Goal: Find specific page/section: Find specific page/section

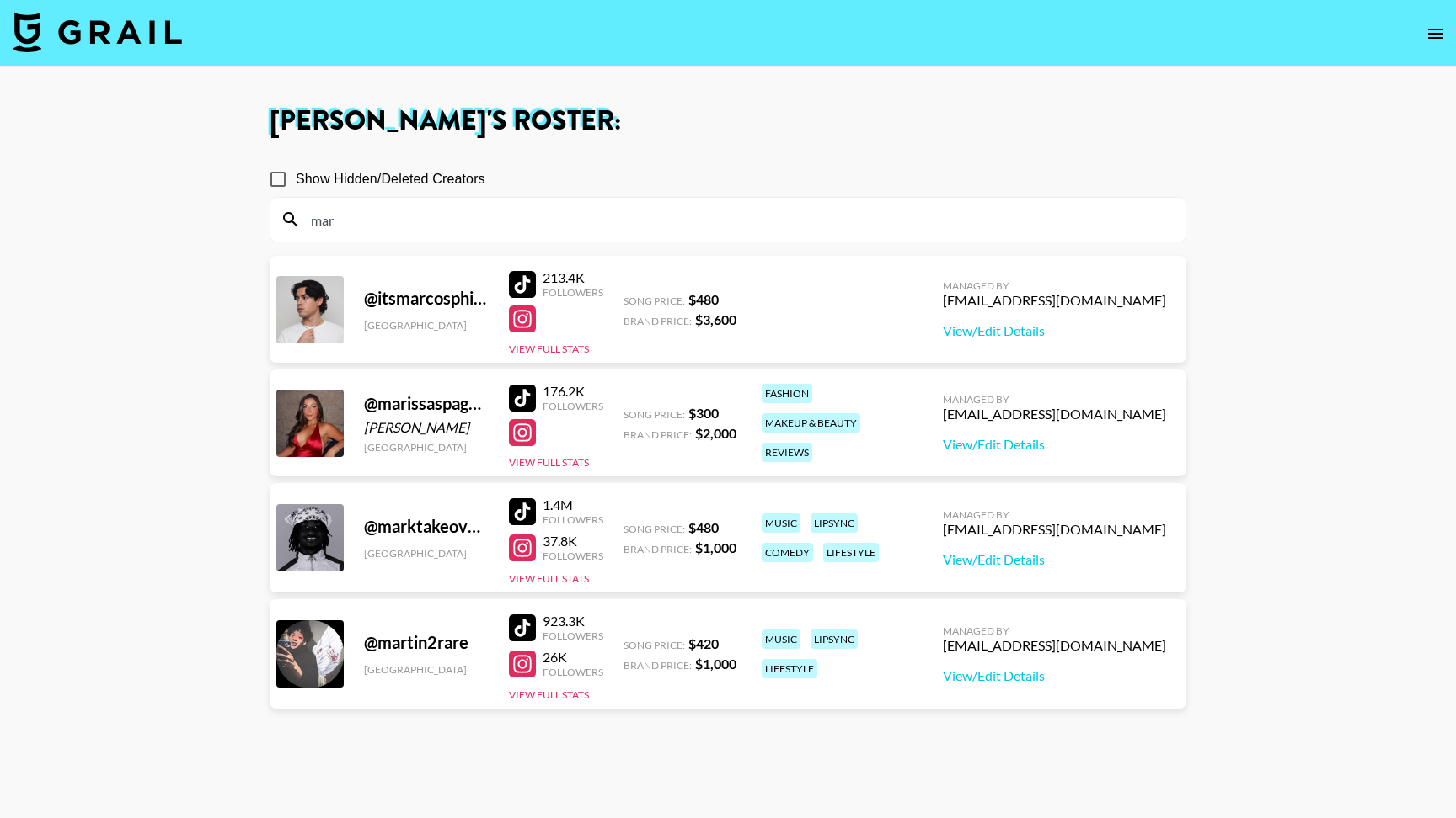
click at [157, 15] on img at bounding box center [98, 32] width 168 height 41
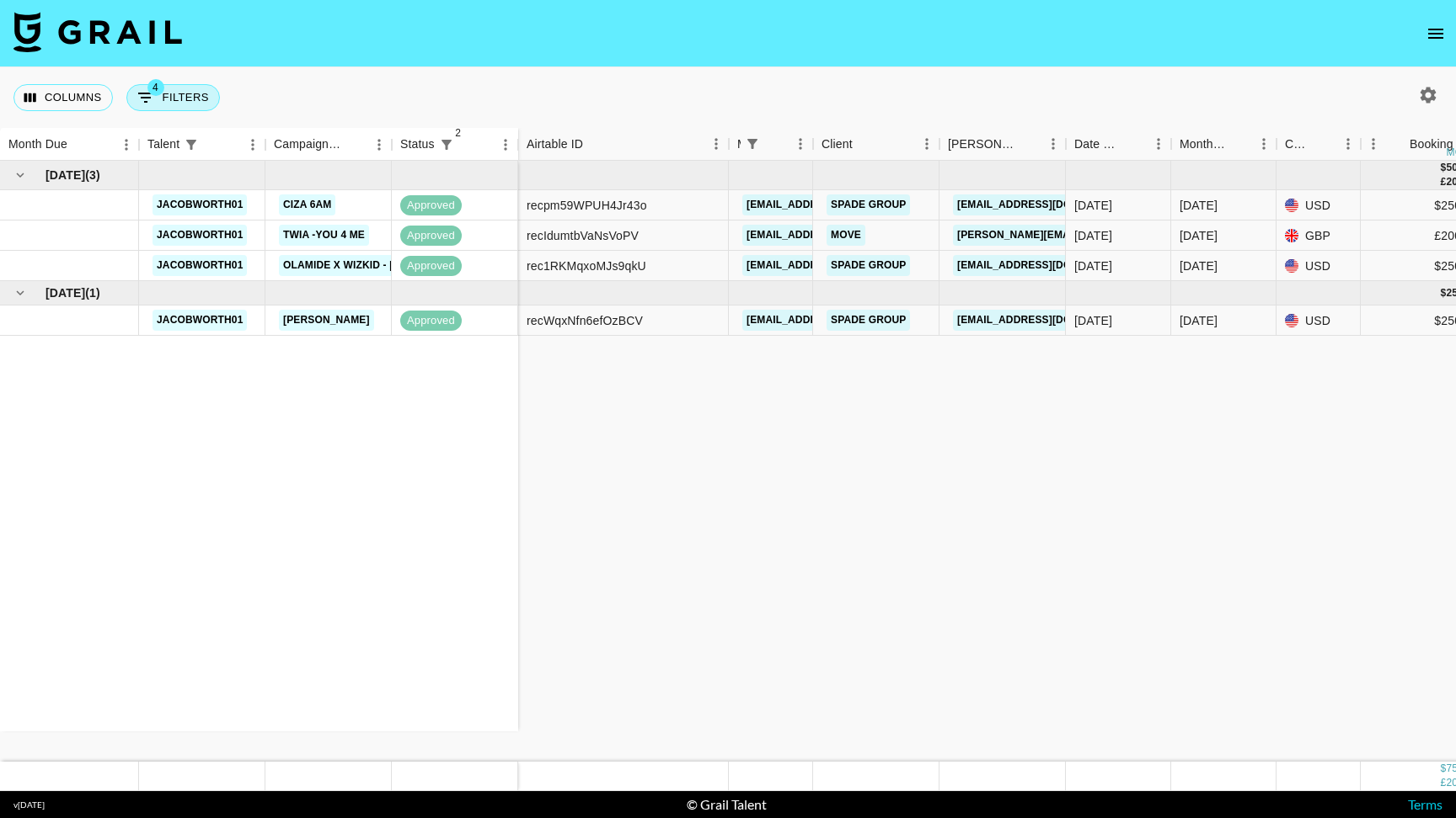
click at [200, 95] on button "4 Filters" at bounding box center [173, 97] width 93 height 27
select select "status"
select select "not"
select select "cancelled"
select select "status"
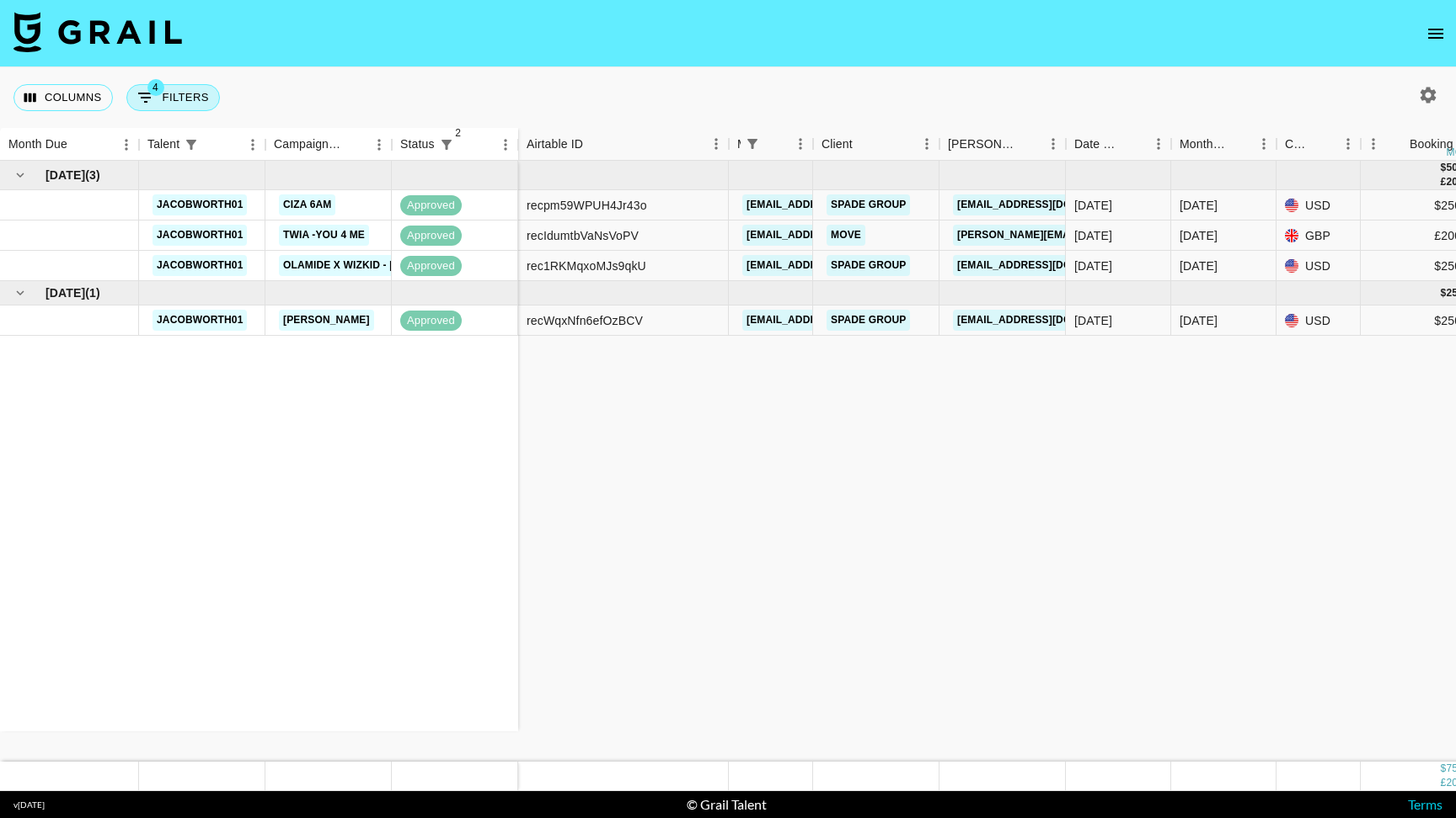
select select "not"
select select "declined"
select select "managerIds"
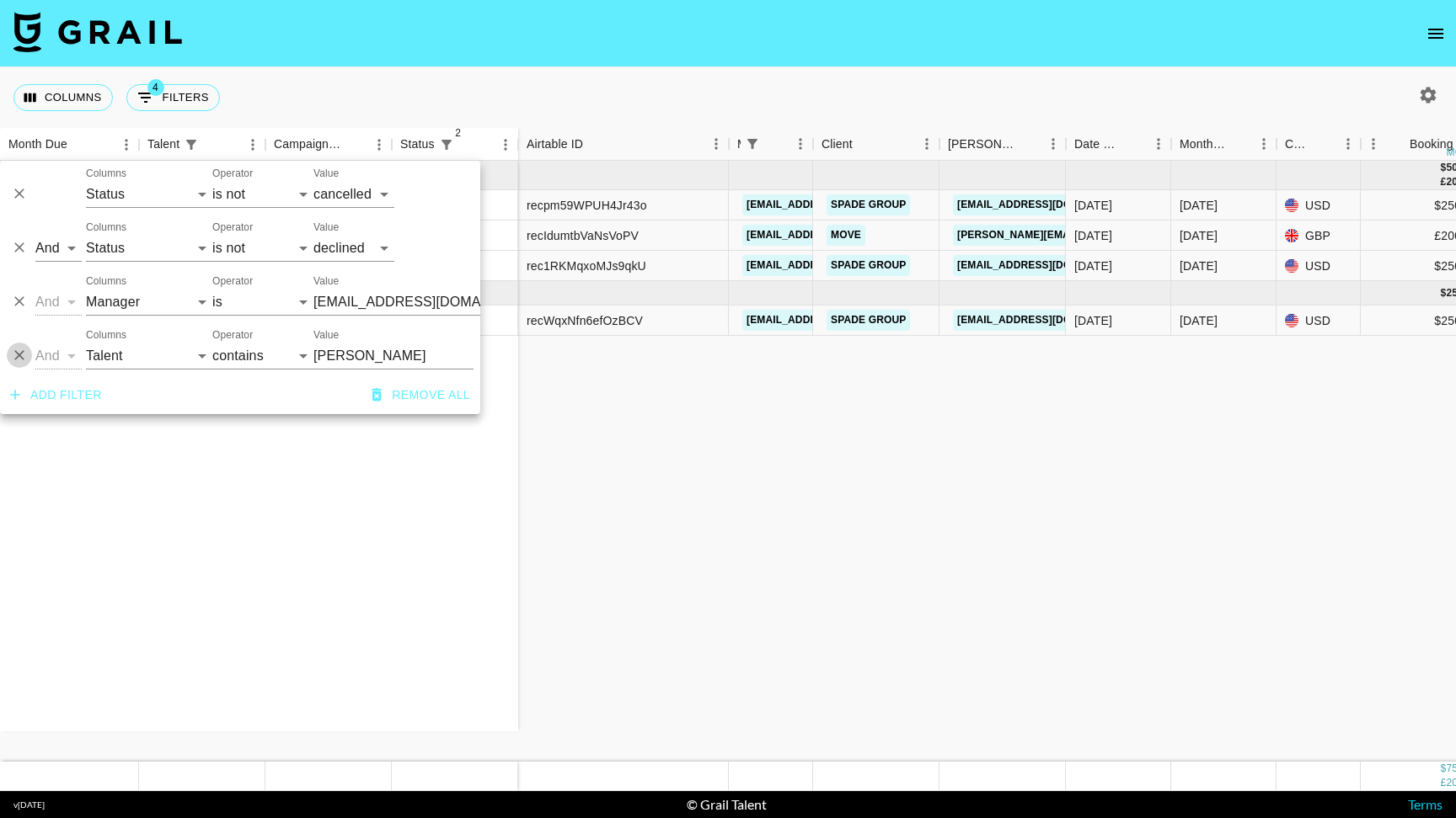
click at [18, 359] on icon "Delete" at bounding box center [19, 354] width 17 height 17
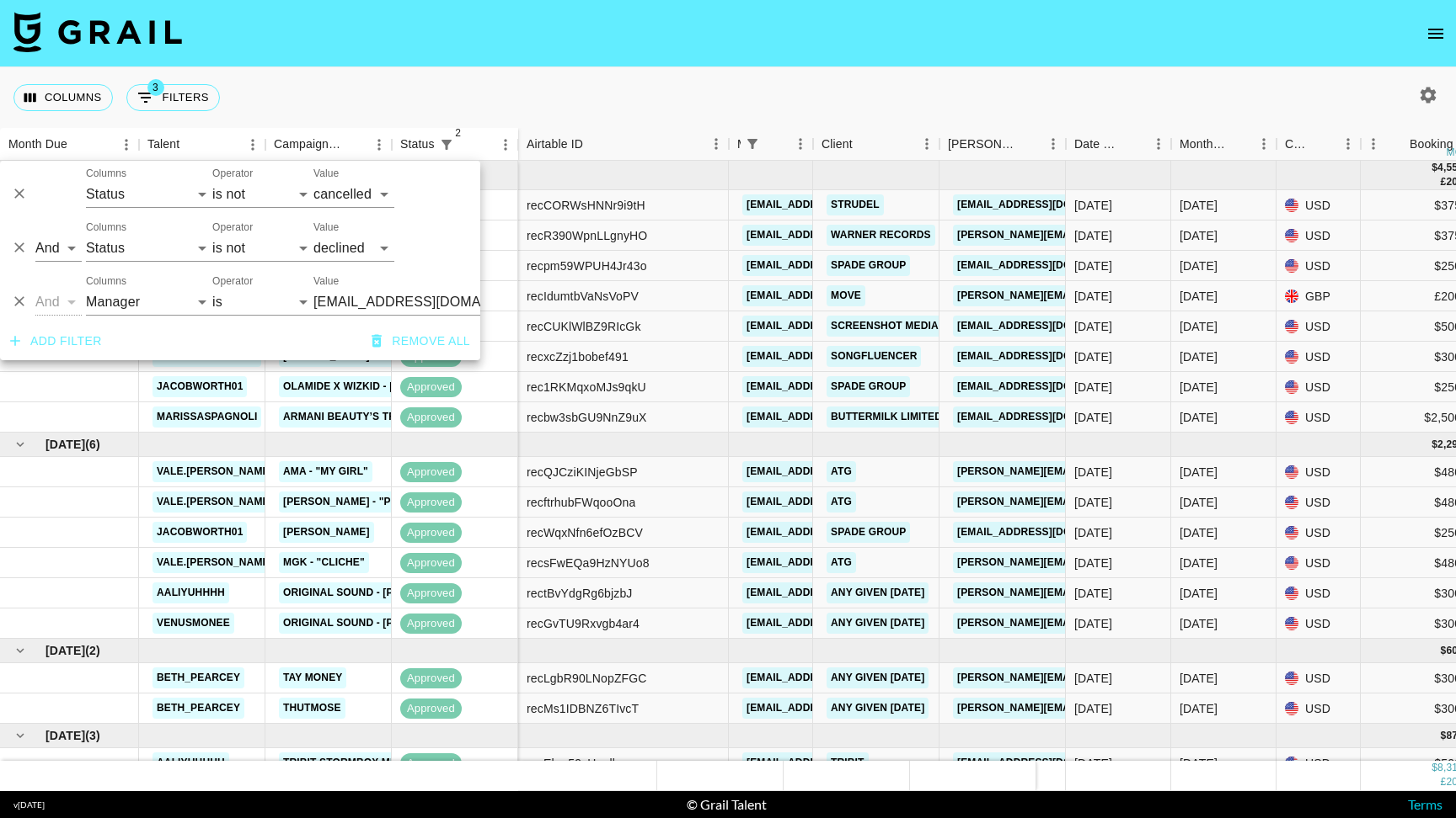
click at [715, 74] on div "Columns 3 Filters + Booking" at bounding box center [728, 97] width 1456 height 60
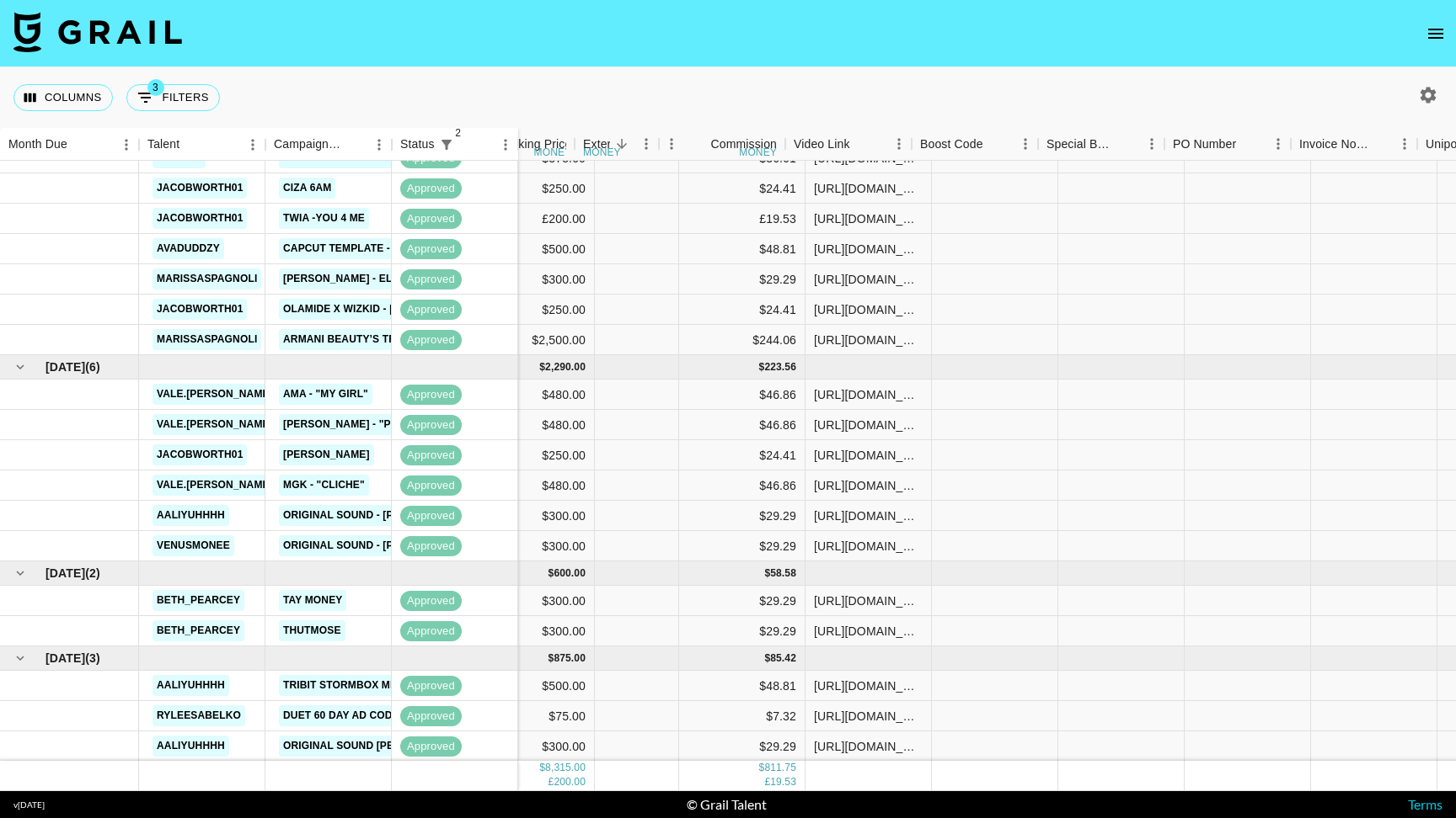
scroll to position [77, 880]
